Goal: Use online tool/utility

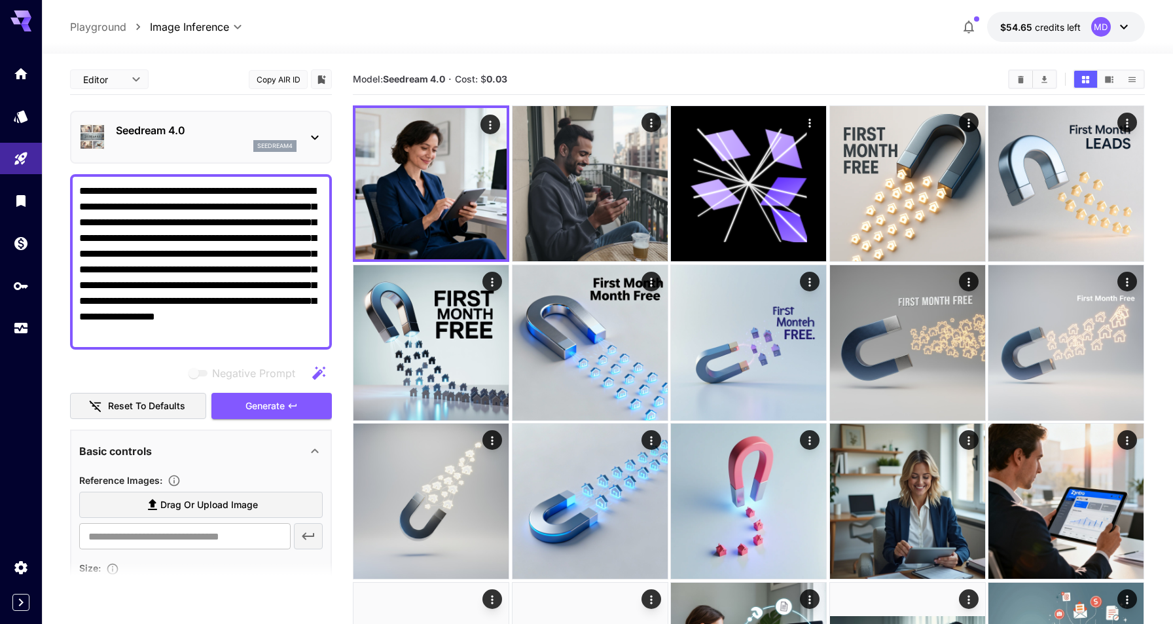
click at [246, 139] on div "Seedream 4.0 seedream4" at bounding box center [206, 136] width 181 height 29
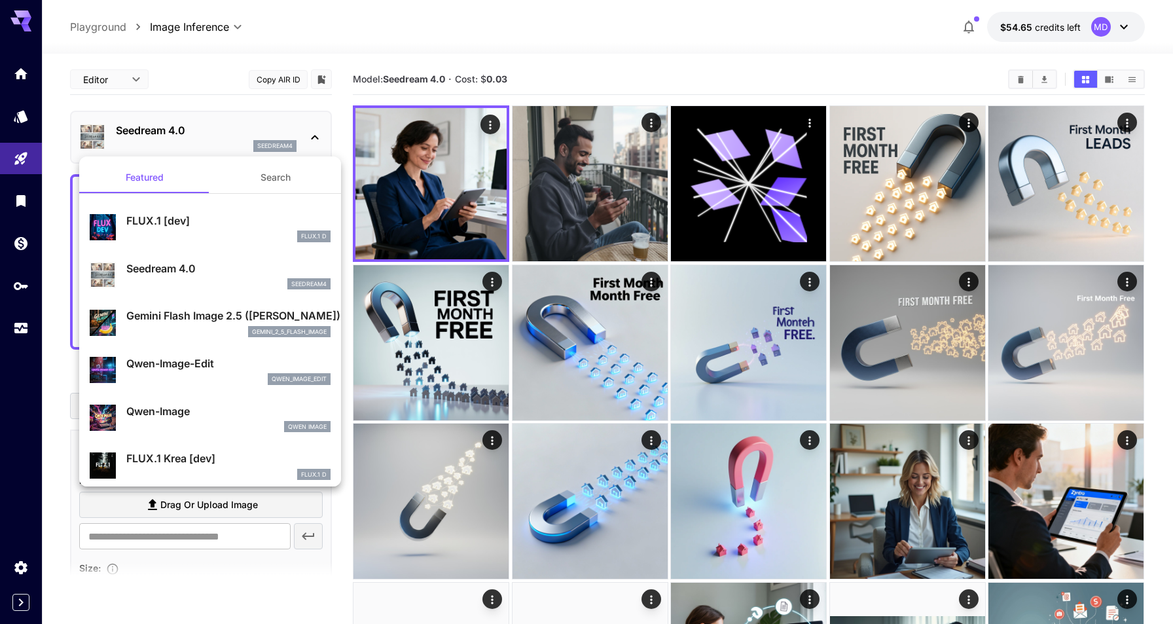
click at [968, 120] on div at bounding box center [586, 312] width 1173 height 624
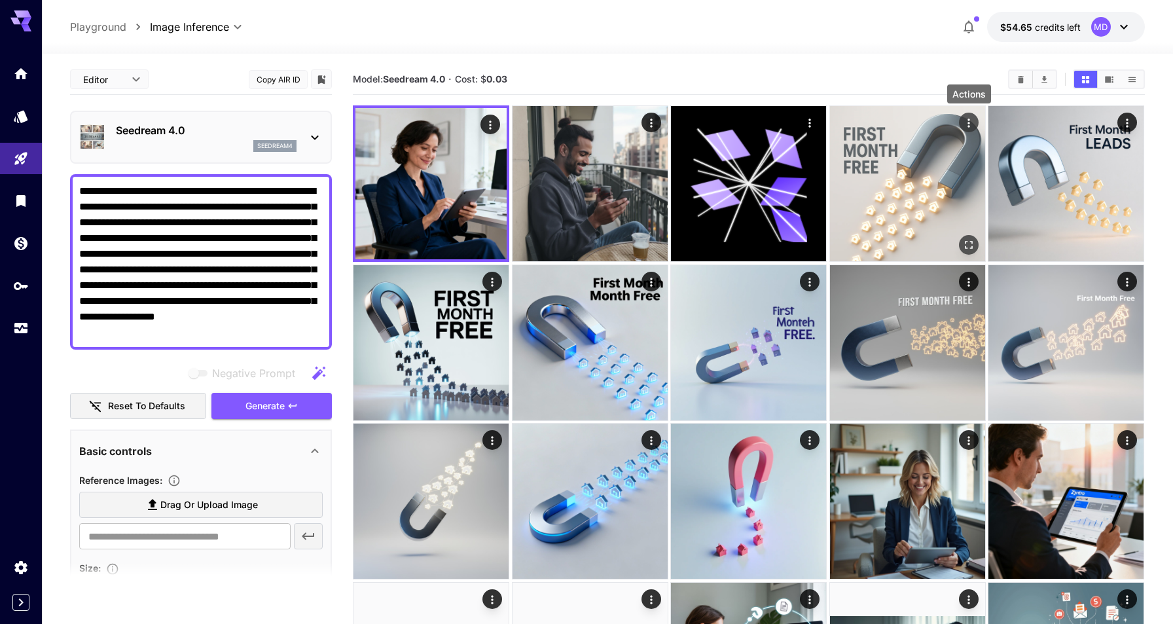
click at [969, 124] on icon "Actions" at bounding box center [969, 122] width 2 height 9
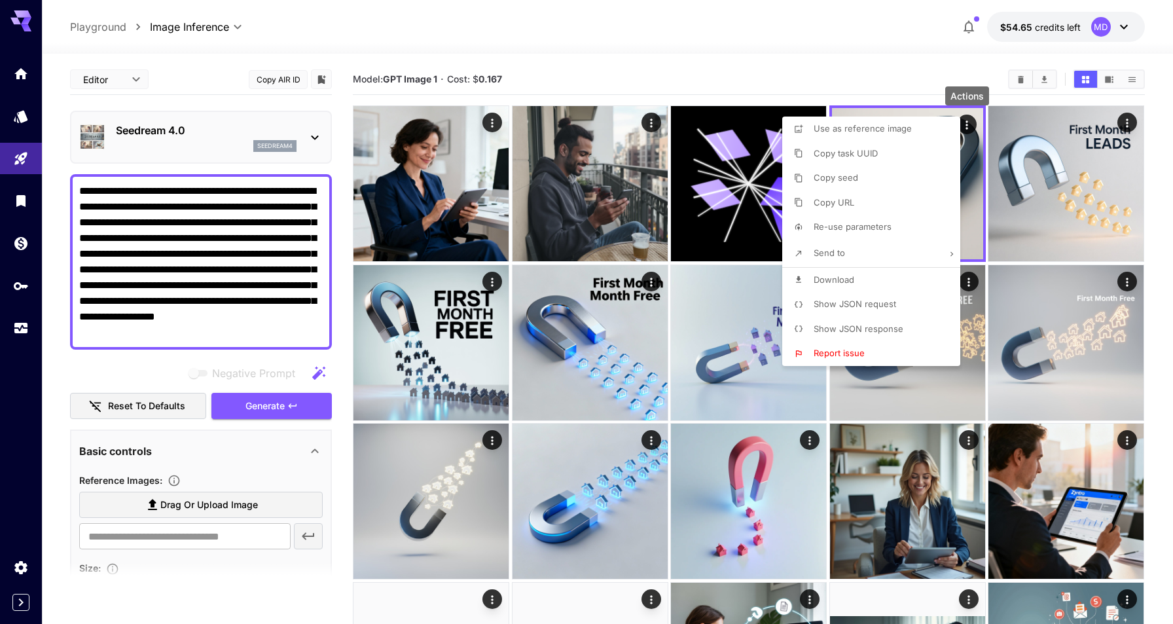
click at [866, 301] on span "Show JSON request" at bounding box center [854, 303] width 82 height 10
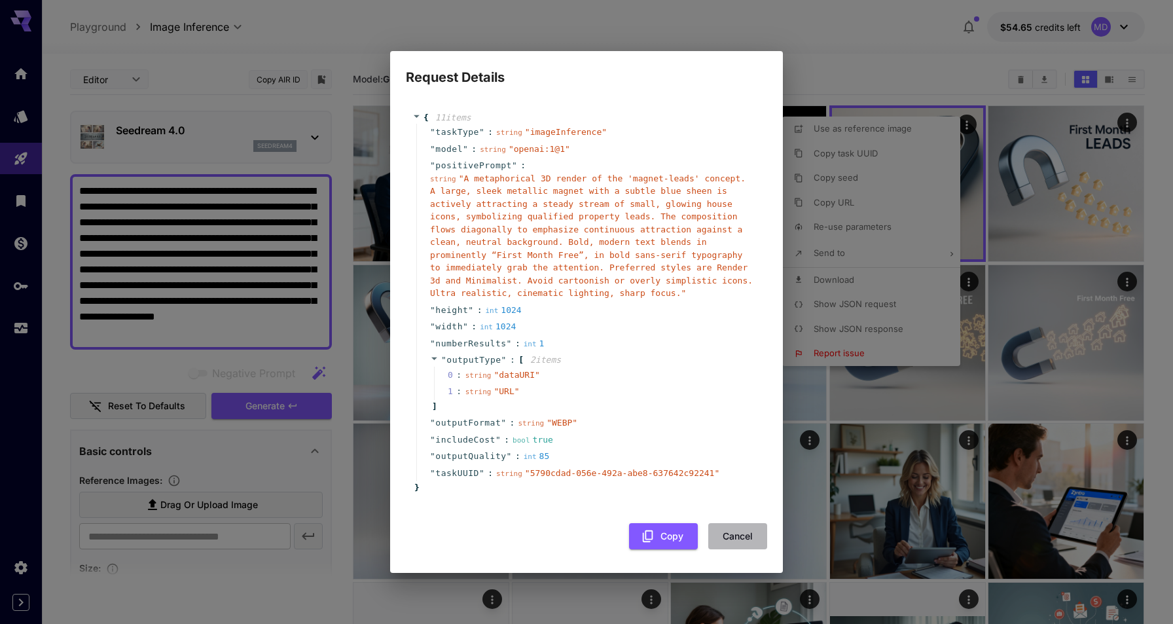
click at [736, 530] on button "Cancel" at bounding box center [737, 536] width 59 height 27
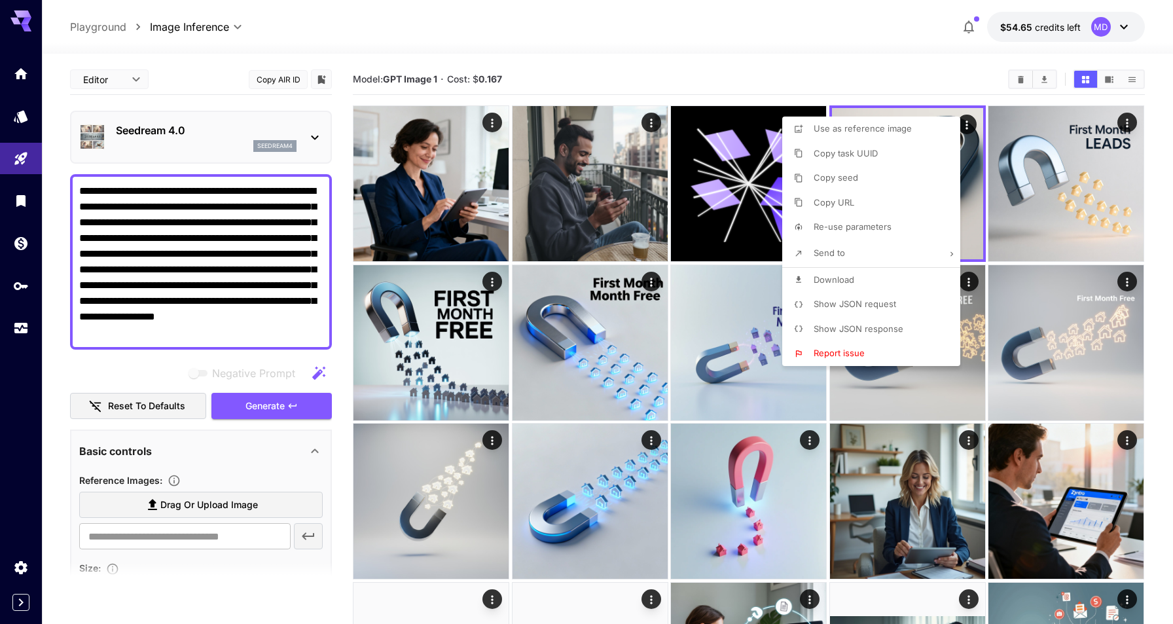
click at [904, 58] on div at bounding box center [586, 312] width 1173 height 624
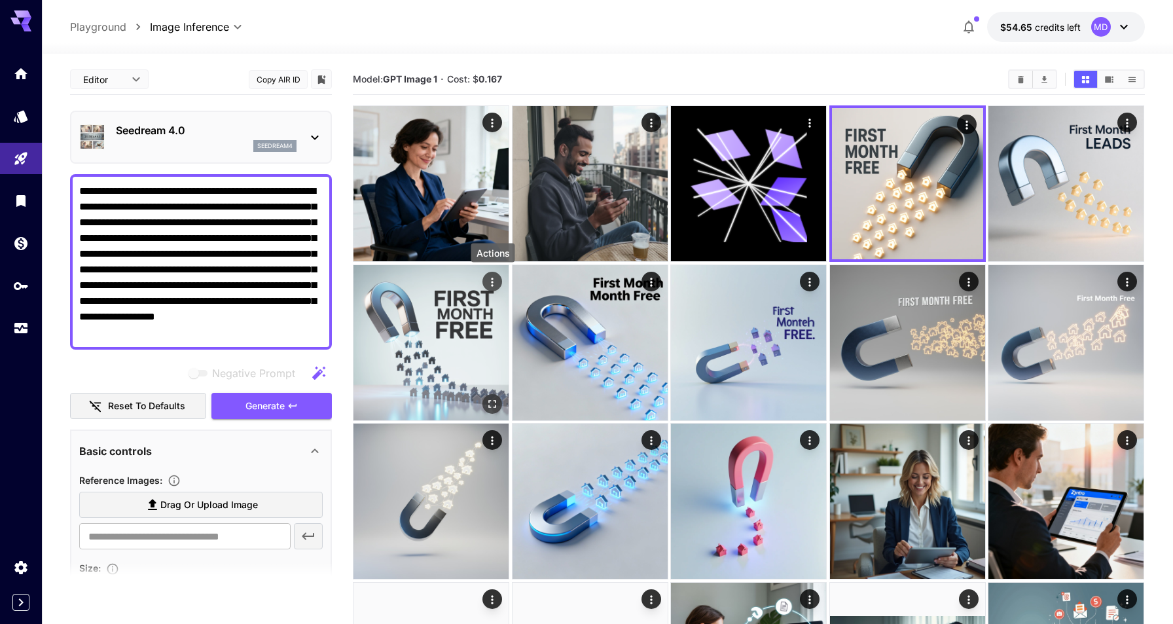
click at [495, 280] on icon "Actions" at bounding box center [492, 281] width 13 height 13
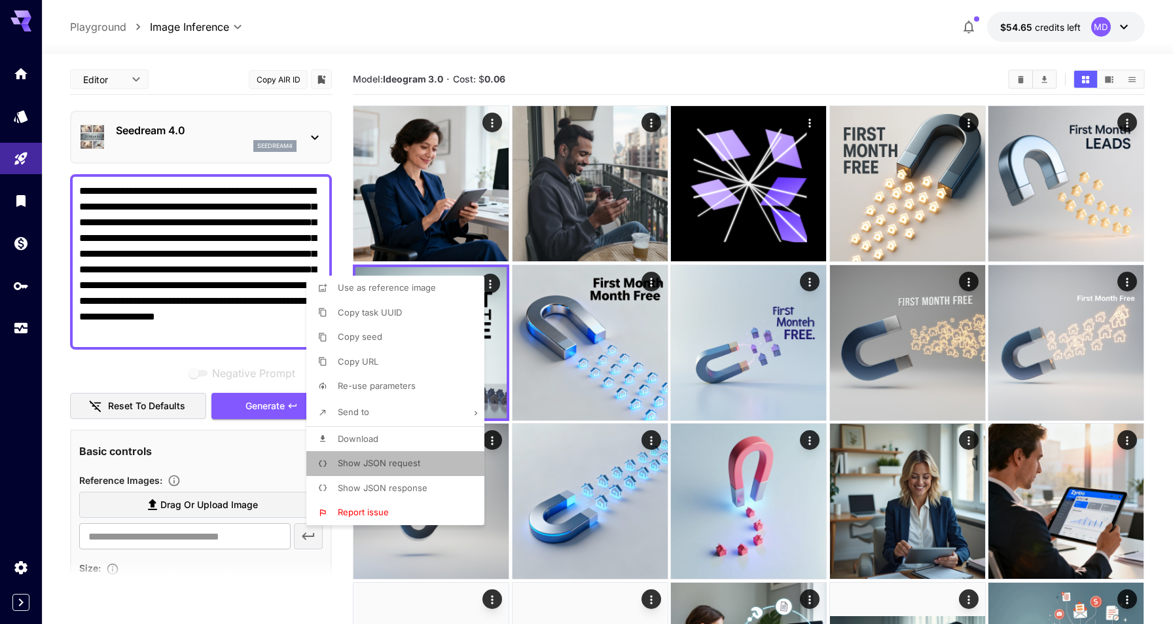
click at [403, 453] on li "Show JSON request" at bounding box center [399, 463] width 186 height 25
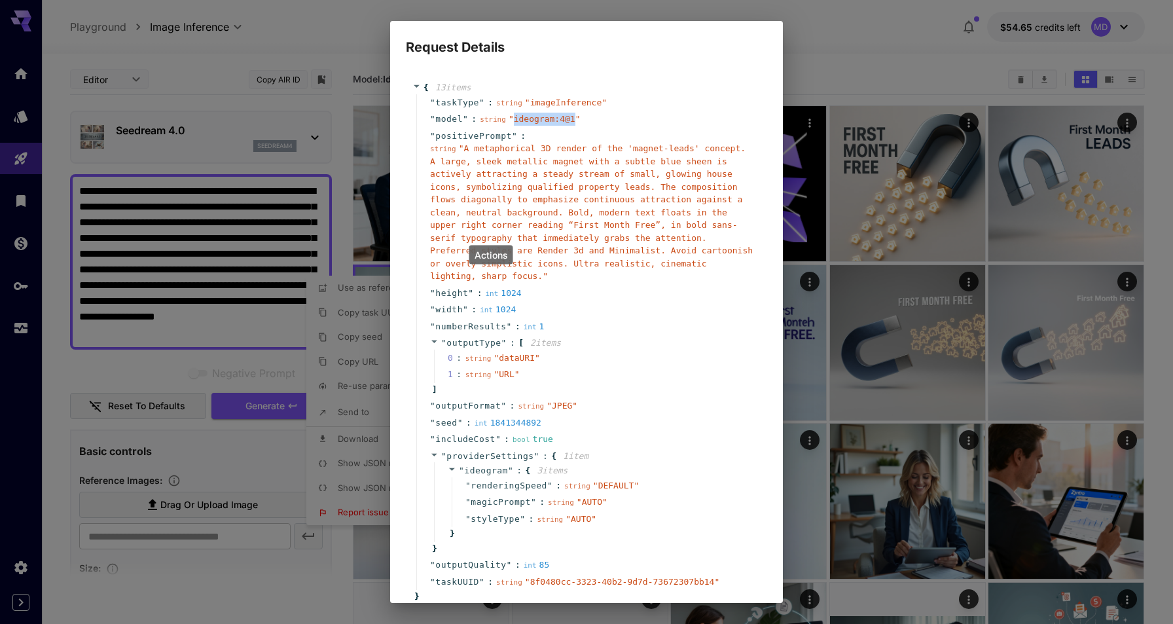
drag, startPoint x: 514, startPoint y: 117, endPoint x: 573, endPoint y: 118, distance: 58.9
click at [573, 118] on span "" ideogram:4@1 "" at bounding box center [544, 119] width 72 height 10
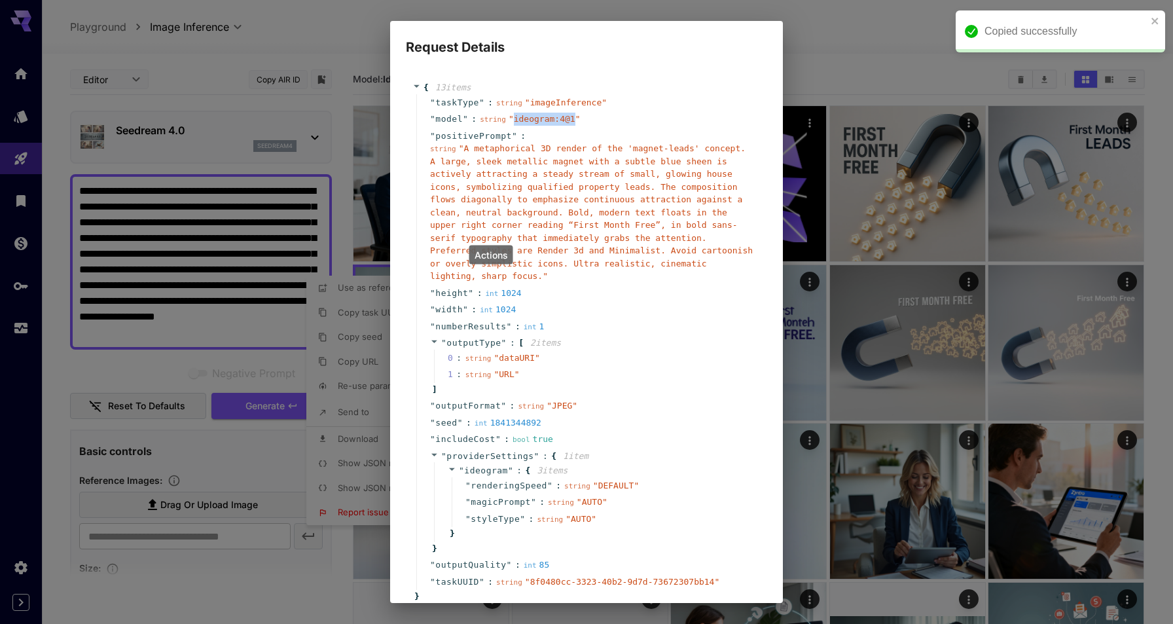
copy span "ideogram:4@1"
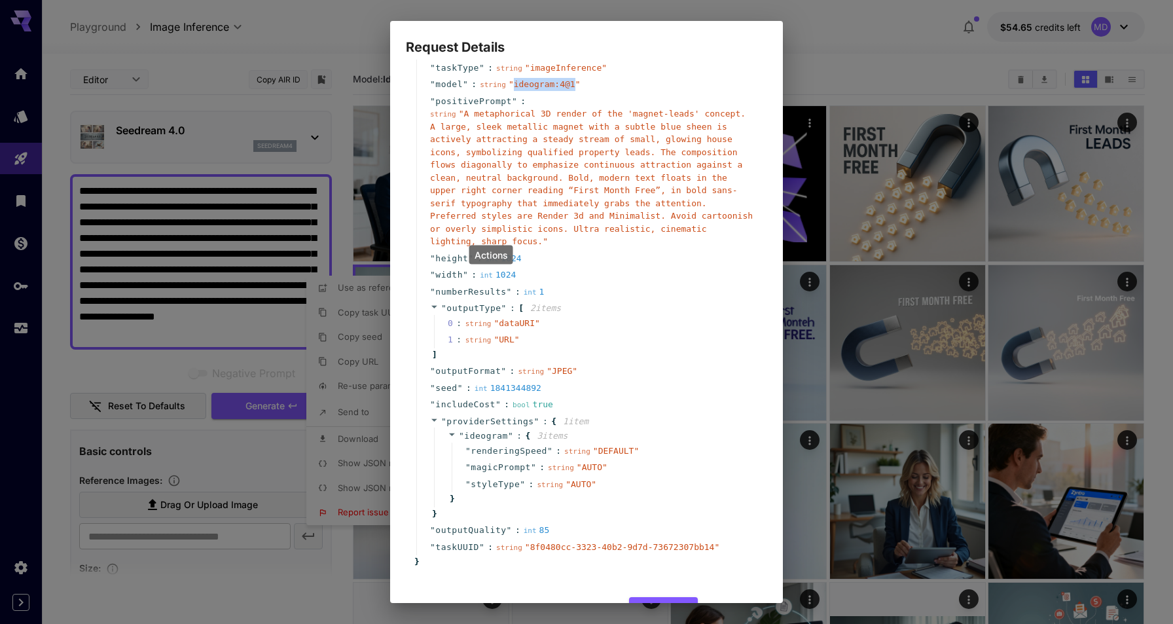
scroll to position [38, 0]
click at [733, 597] on button "Cancel" at bounding box center [737, 607] width 59 height 27
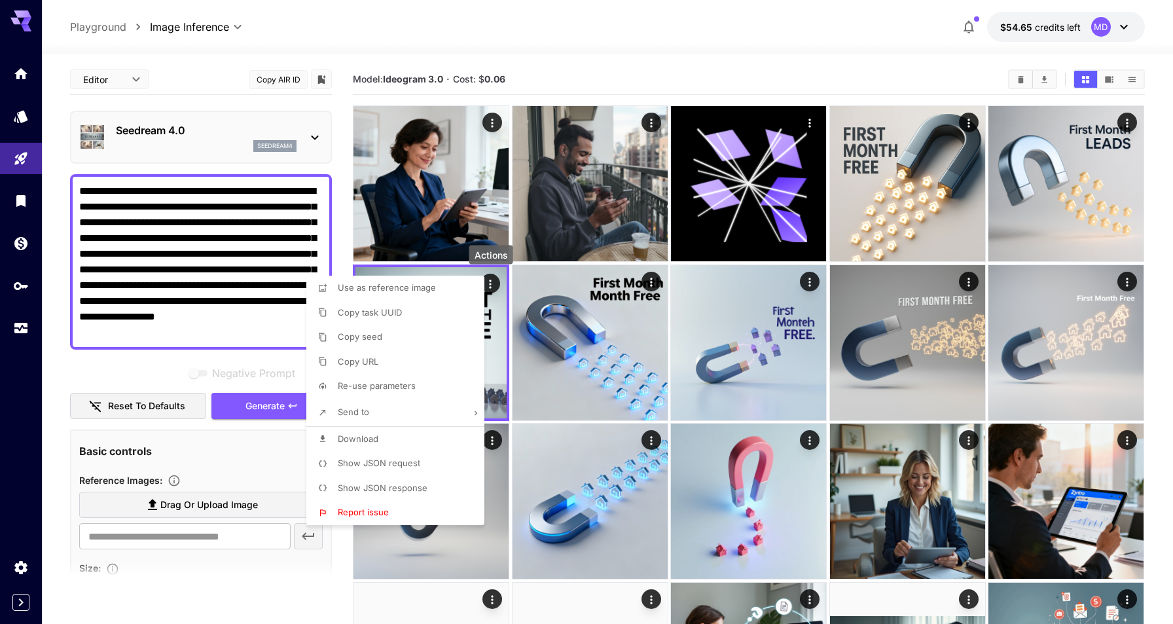
click at [385, 457] on span "Show JSON request" at bounding box center [379, 462] width 82 height 10
